Goal: Transaction & Acquisition: Purchase product/service

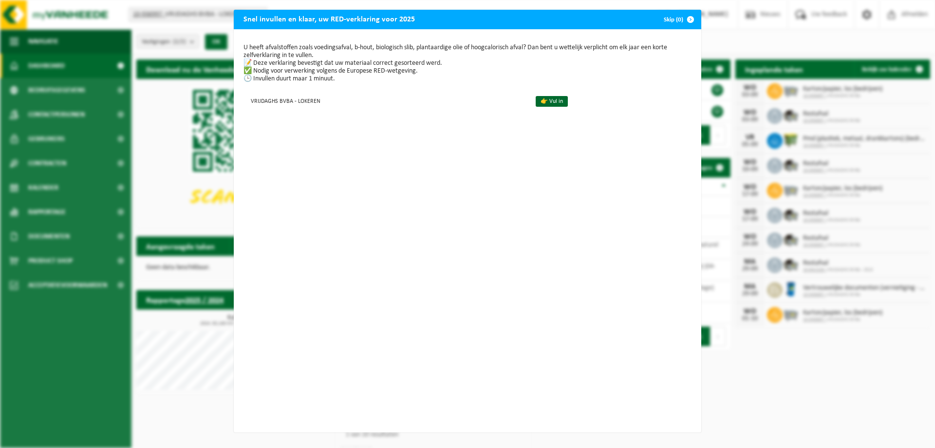
click at [662, 19] on button "Skip (0)" at bounding box center [678, 19] width 44 height 19
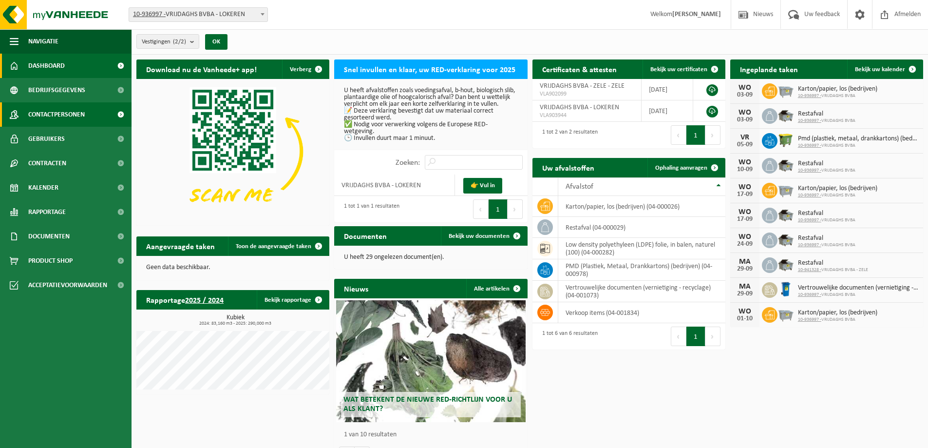
click at [48, 115] on span "Contactpersonen" at bounding box center [56, 114] width 57 height 24
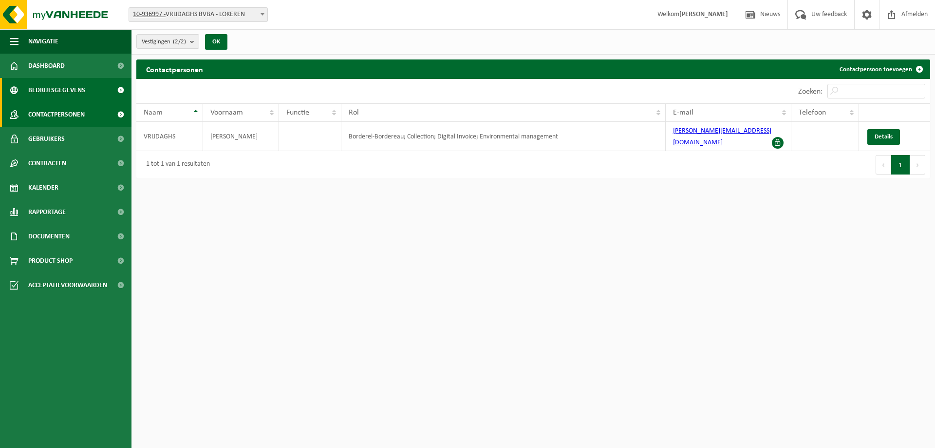
click at [46, 90] on span "Bedrijfsgegevens" at bounding box center [56, 90] width 57 height 24
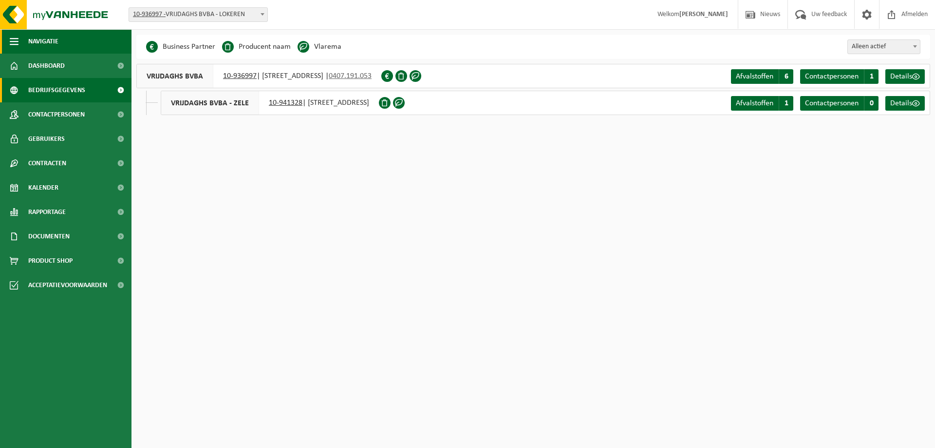
click at [15, 38] on span "button" at bounding box center [14, 41] width 9 height 24
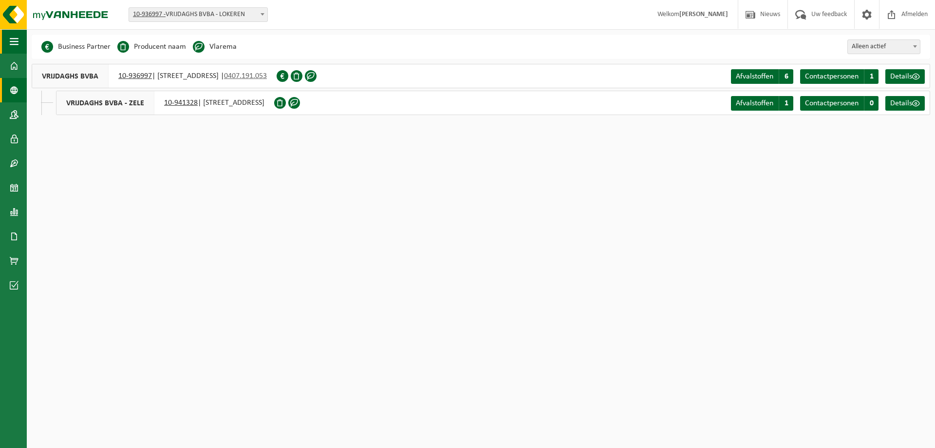
click at [11, 41] on span "button" at bounding box center [14, 41] width 9 height 24
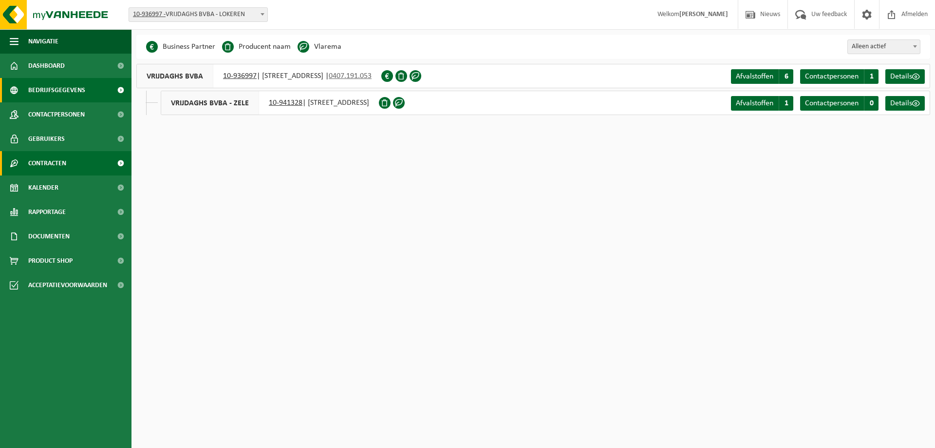
click at [53, 161] on span "Contracten" at bounding box center [47, 163] width 38 height 24
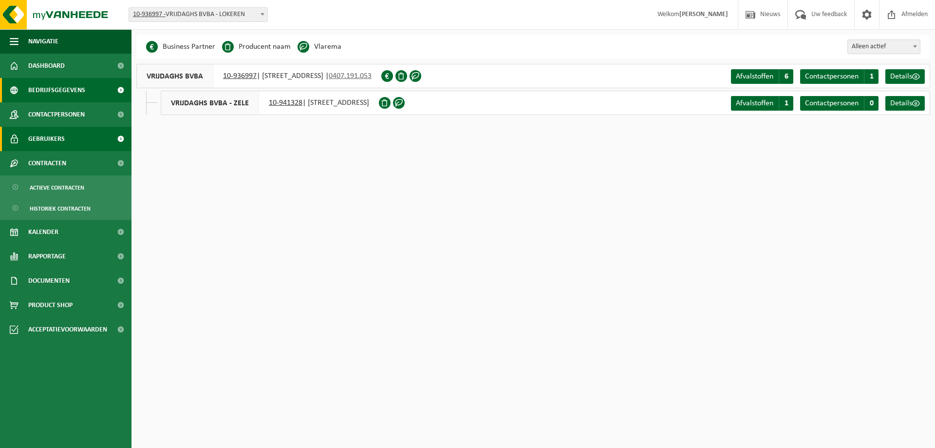
click at [53, 138] on span "Gebruikers" at bounding box center [46, 139] width 37 height 24
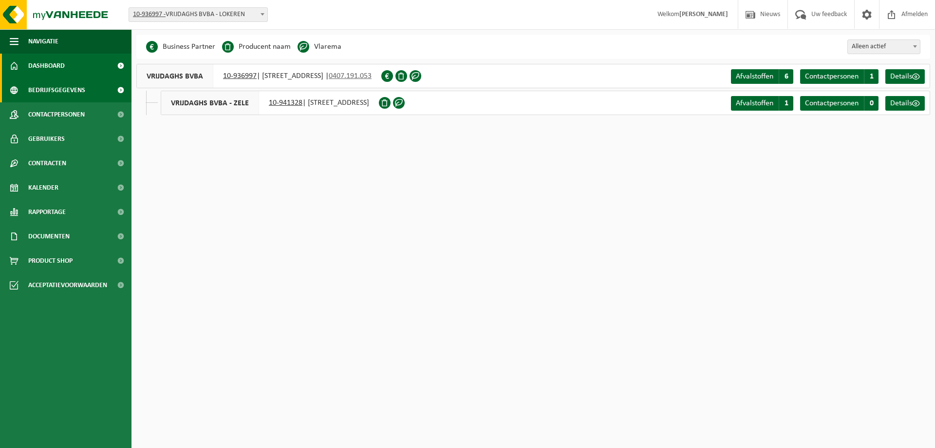
click at [40, 65] on span "Dashboard" at bounding box center [46, 66] width 37 height 24
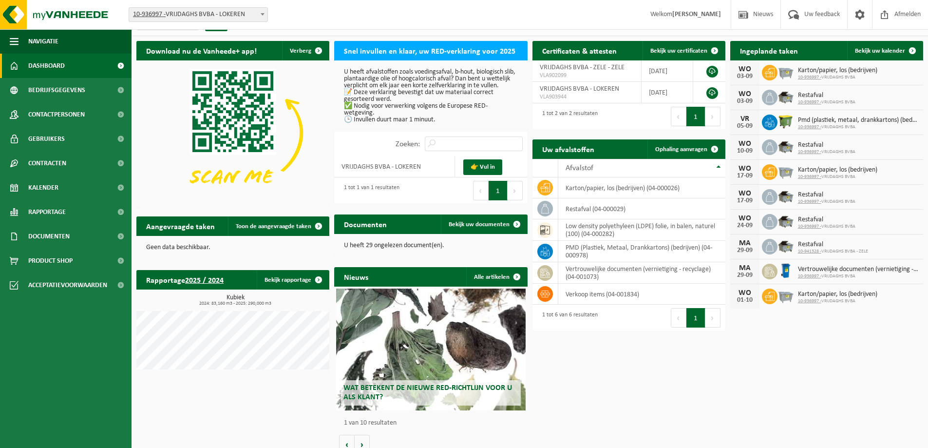
scroll to position [29, 0]
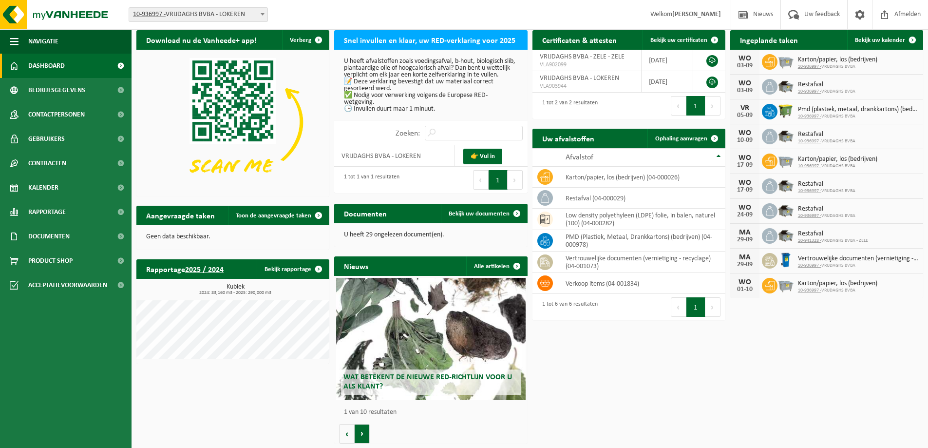
click at [359, 434] on button "Volgende" at bounding box center [362, 433] width 15 height 19
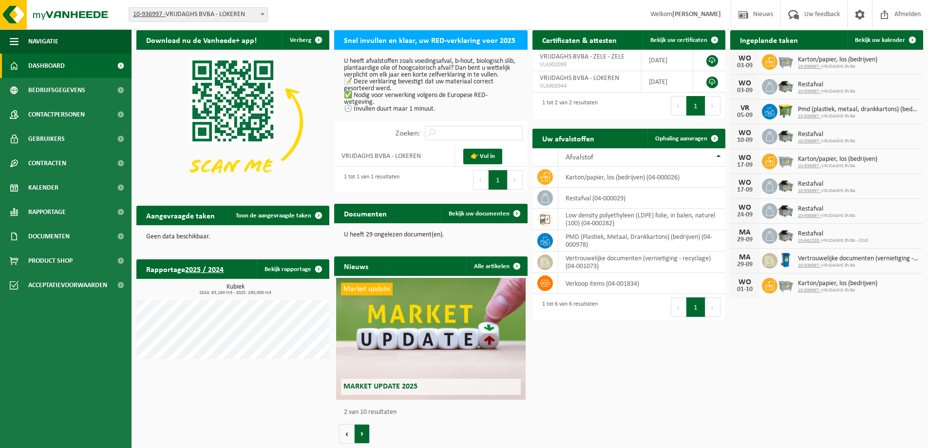
click at [359, 434] on button "Volgende" at bounding box center [362, 433] width 15 height 19
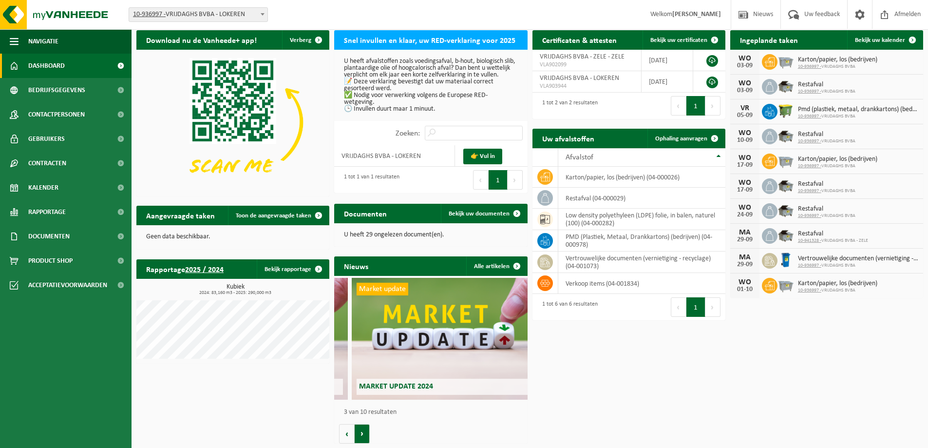
click at [359, 434] on button "Volgende" at bounding box center [362, 433] width 15 height 19
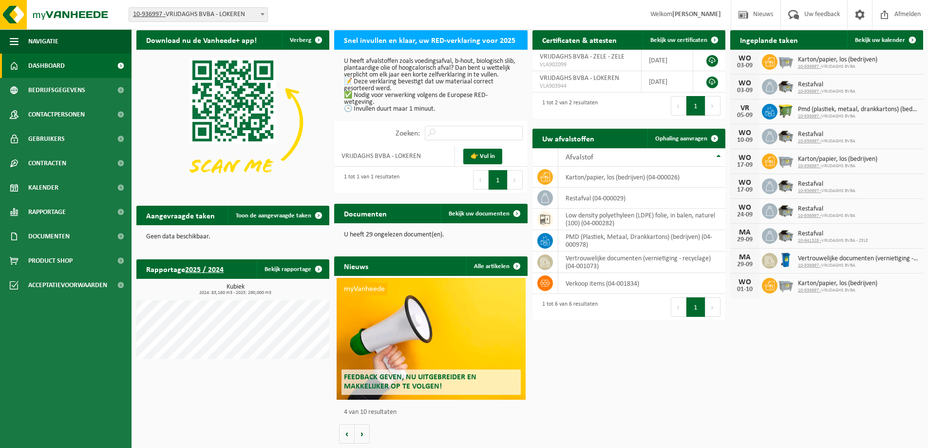
scroll to position [0, 579]
click at [294, 214] on span "Toon de aangevraagde taken" at bounding box center [274, 215] width 76 height 6
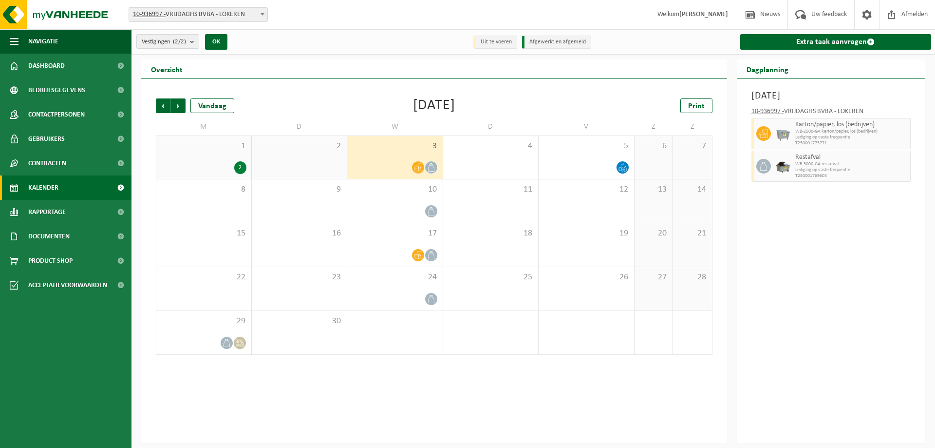
click at [39, 180] on span "Kalender" at bounding box center [43, 187] width 30 height 24
click at [416, 168] on icon at bounding box center [418, 167] width 8 height 8
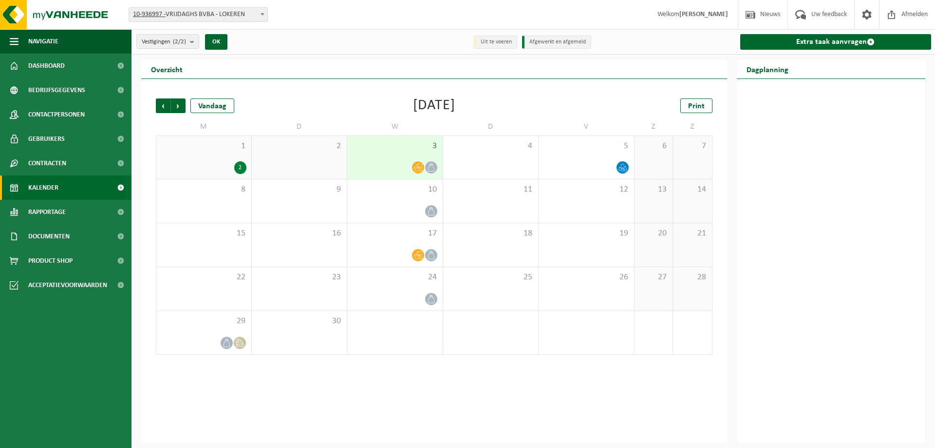
click at [431, 166] on icon at bounding box center [431, 167] width 8 height 8
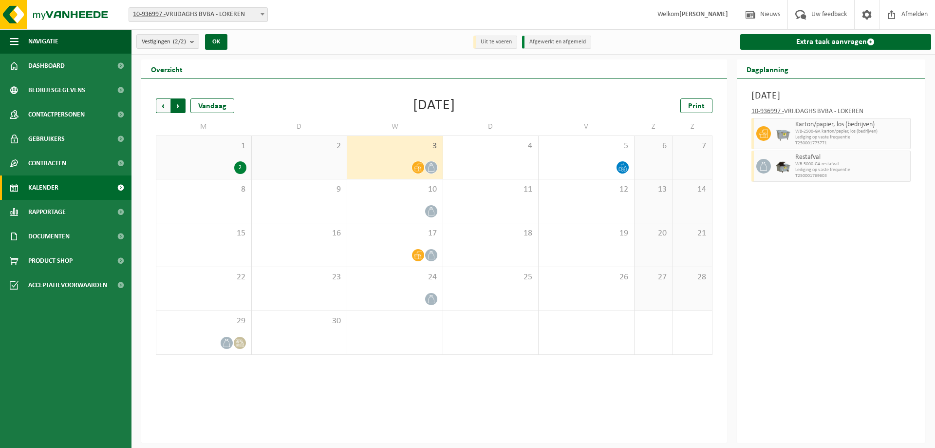
click at [165, 103] on span "Vorige" at bounding box center [163, 105] width 15 height 15
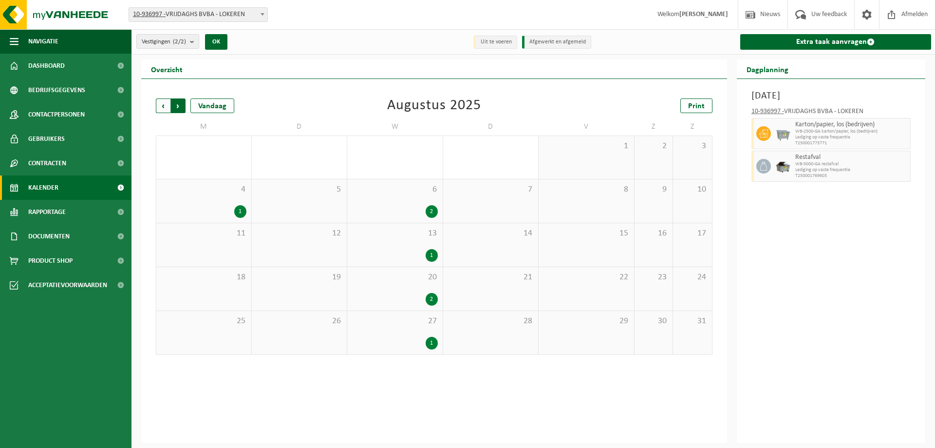
click at [165, 106] on span "Vorige" at bounding box center [163, 105] width 15 height 15
click at [178, 106] on span "Volgende" at bounding box center [178, 105] width 15 height 15
click at [177, 108] on span "Volgende" at bounding box center [178, 105] width 15 height 15
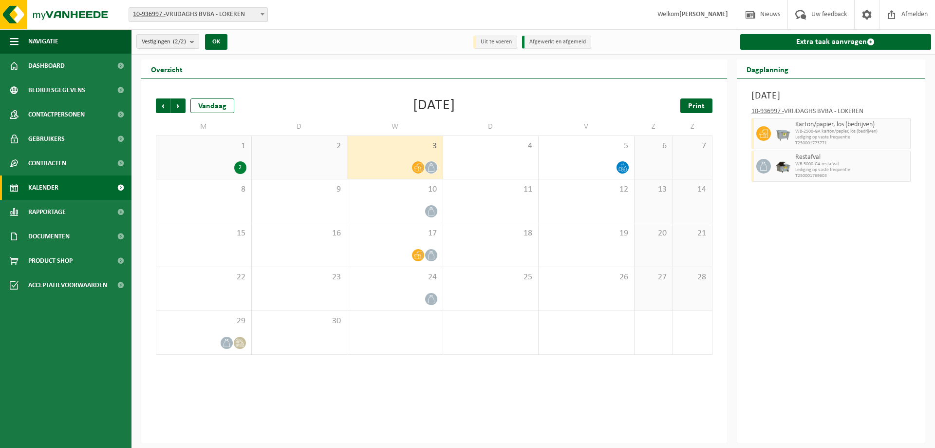
click at [701, 105] on span "Print" at bounding box center [696, 106] width 17 height 8
click at [193, 42] on b "submit" at bounding box center [194, 42] width 9 height 14
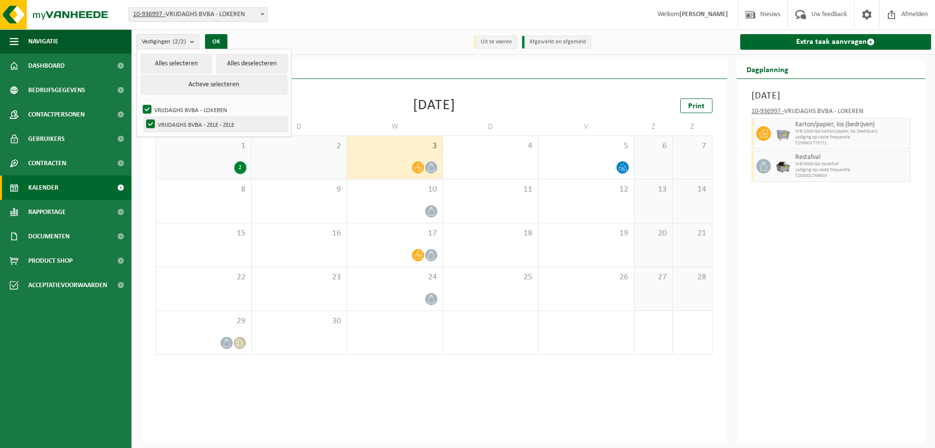
click at [186, 123] on label "VRIJDAGHS BVBA - ZELE - ZELE" at bounding box center [215, 124] width 143 height 15
click at [143, 117] on input "VRIJDAGHS BVBA - ZELE - ZELE" at bounding box center [142, 116] width 0 height 0
click at [165, 122] on label "VRIJDAGHS BVBA - ZELE - ZELE" at bounding box center [215, 124] width 143 height 15
click at [143, 117] on input "VRIJDAGHS BVBA - ZELE - ZELE" at bounding box center [142, 116] width 0 height 0
checkbox input "true"
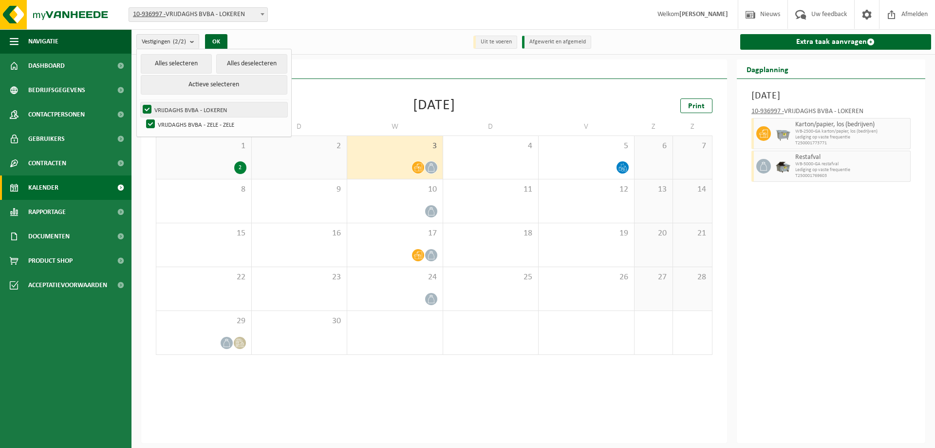
click at [145, 106] on label "VRIJDAGHS BVBA - LOKEREN" at bounding box center [214, 109] width 147 height 15
click at [139, 102] on input "VRIJDAGHS BVBA - LOKEREN" at bounding box center [139, 102] width 0 height 0
click at [198, 83] on button "Actieve selecteren" at bounding box center [214, 84] width 147 height 19
checkbox input "true"
click at [214, 40] on button "OK" at bounding box center [216, 42] width 22 height 16
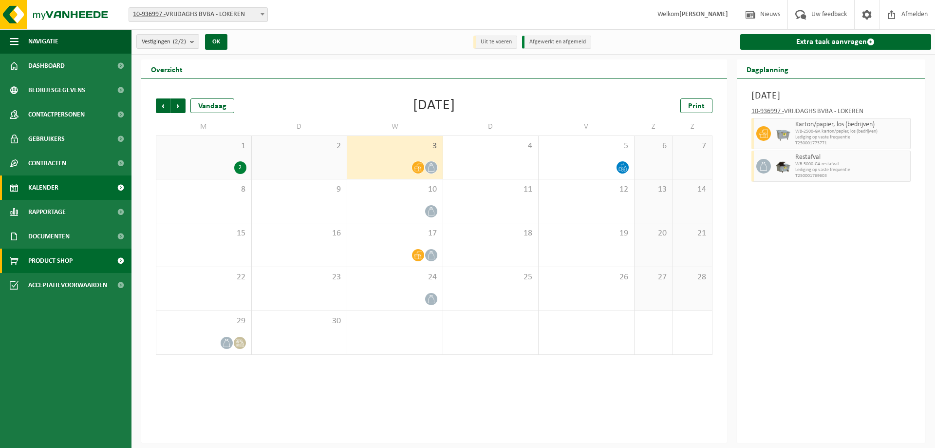
click at [39, 264] on span "Product Shop" at bounding box center [50, 260] width 44 height 24
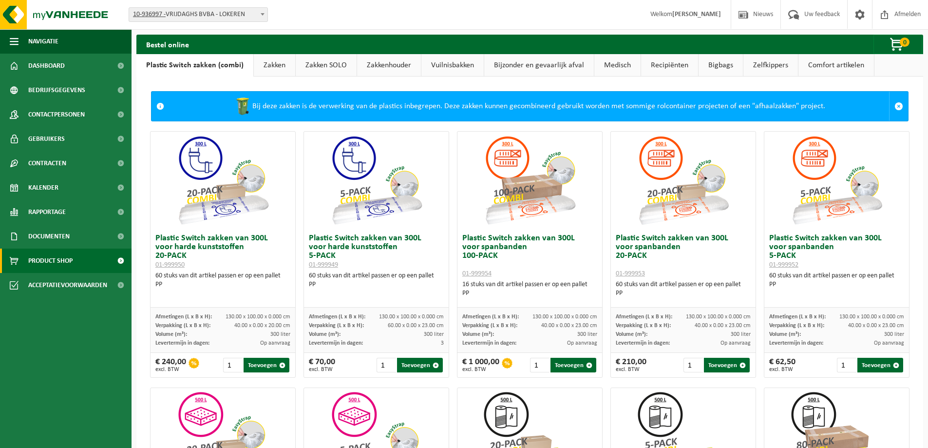
click at [277, 68] on link "Zakken" at bounding box center [274, 65] width 41 height 22
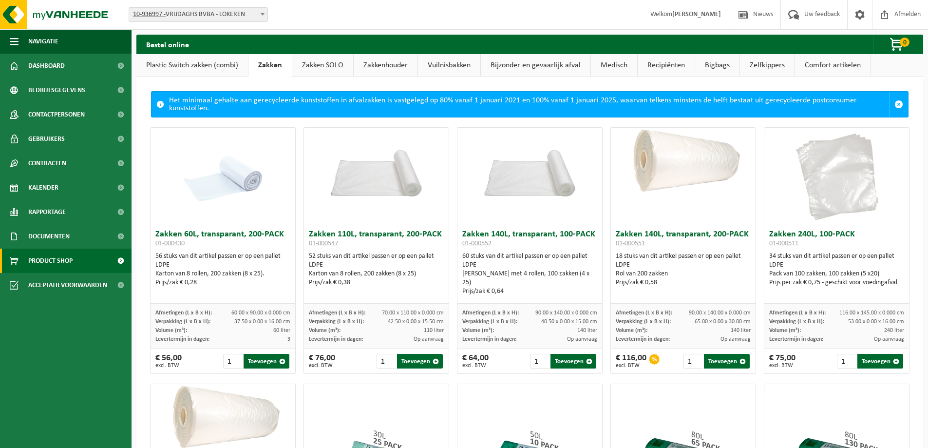
click at [316, 66] on link "Zakken SOLO" at bounding box center [322, 65] width 61 height 22
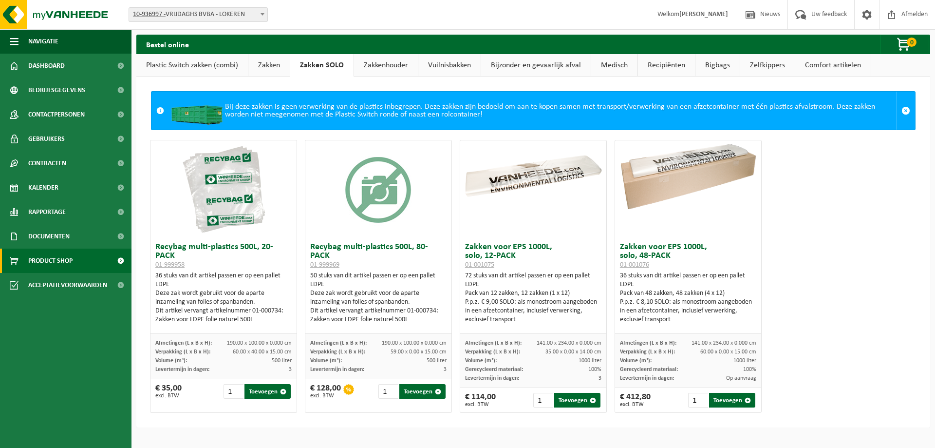
click at [389, 67] on link "Zakkenhouder" at bounding box center [386, 65] width 64 height 22
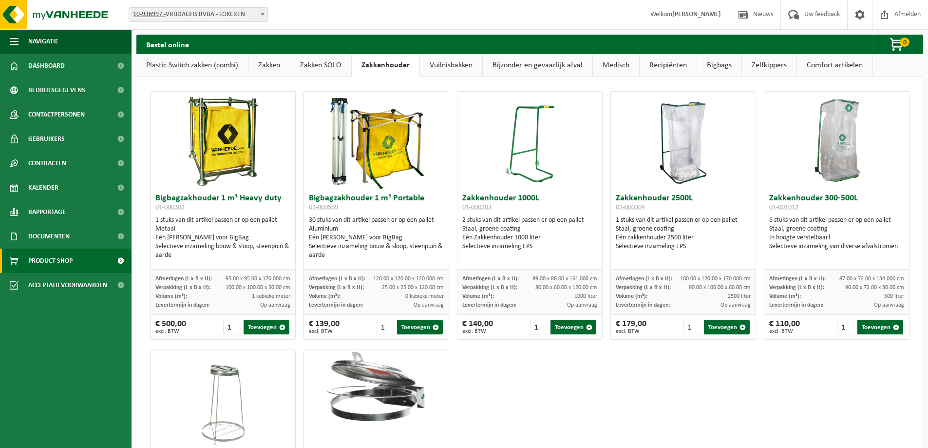
click at [434, 63] on link "Vuilnisbakken" at bounding box center [451, 65] width 62 height 22
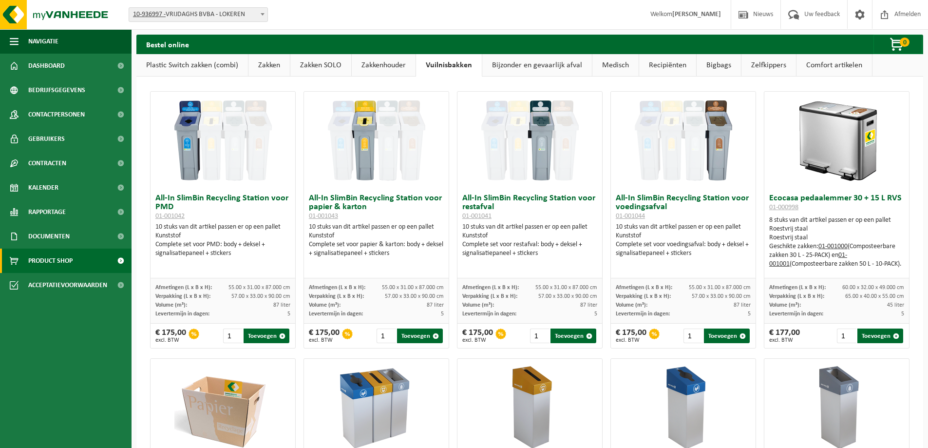
click at [534, 64] on link "Bijzonder en gevaarlijk afval" at bounding box center [537, 65] width 110 height 22
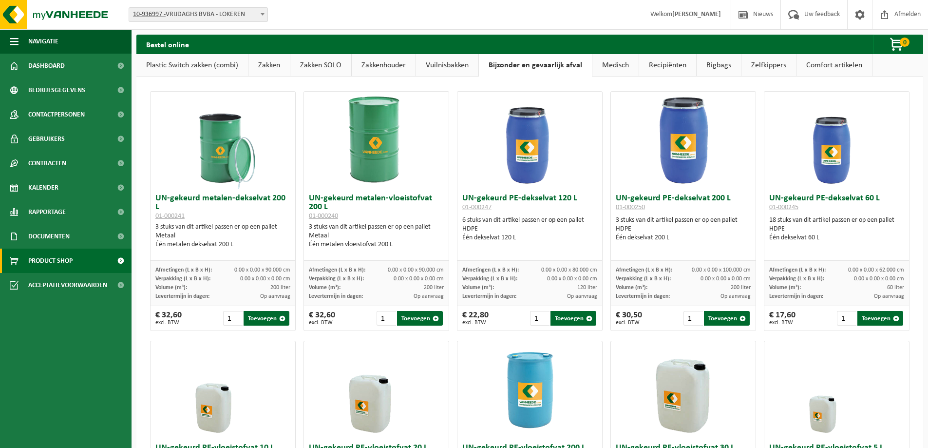
click at [630, 72] on link "Medisch" at bounding box center [615, 65] width 46 height 22
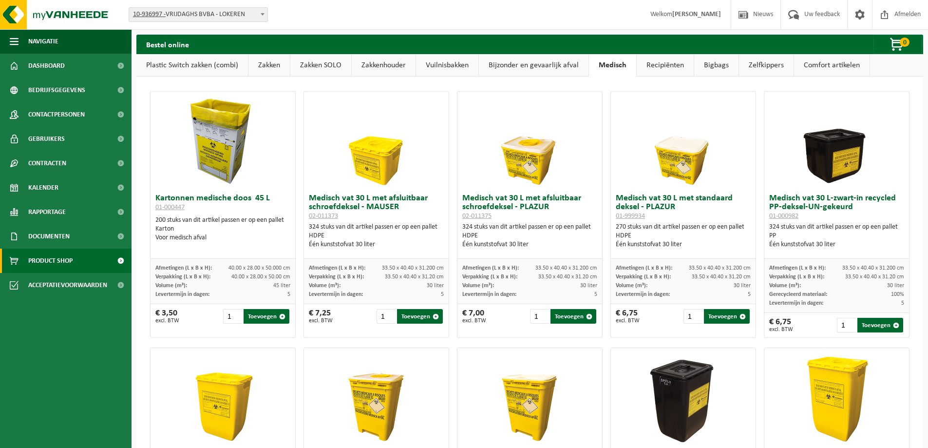
click at [660, 74] on link "Recipiënten" at bounding box center [665, 65] width 57 height 22
